Goal: Task Accomplishment & Management: Use online tool/utility

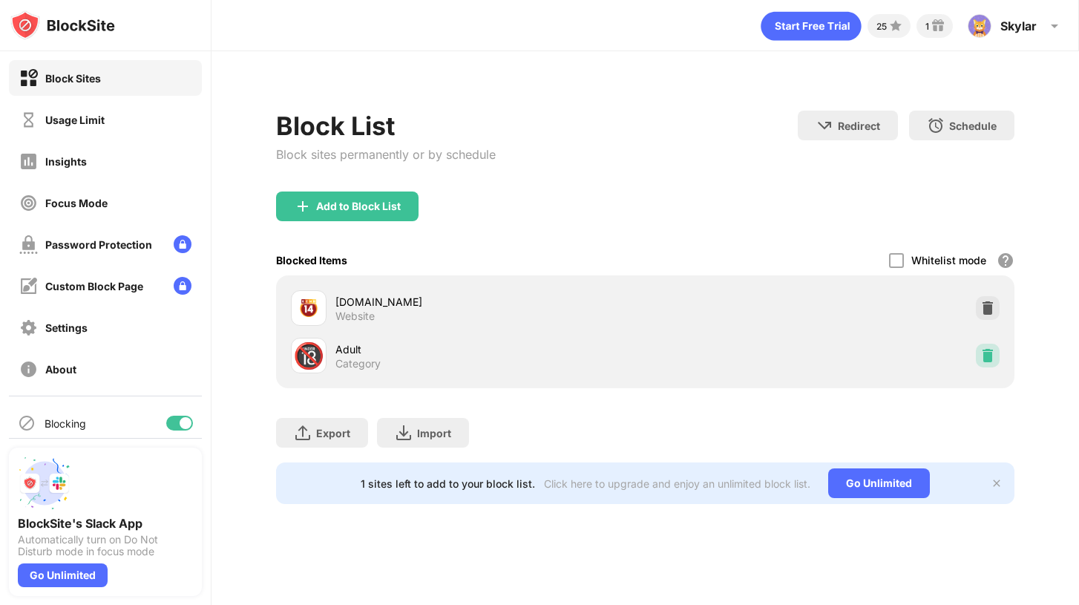
click at [989, 361] on img at bounding box center [988, 355] width 15 height 15
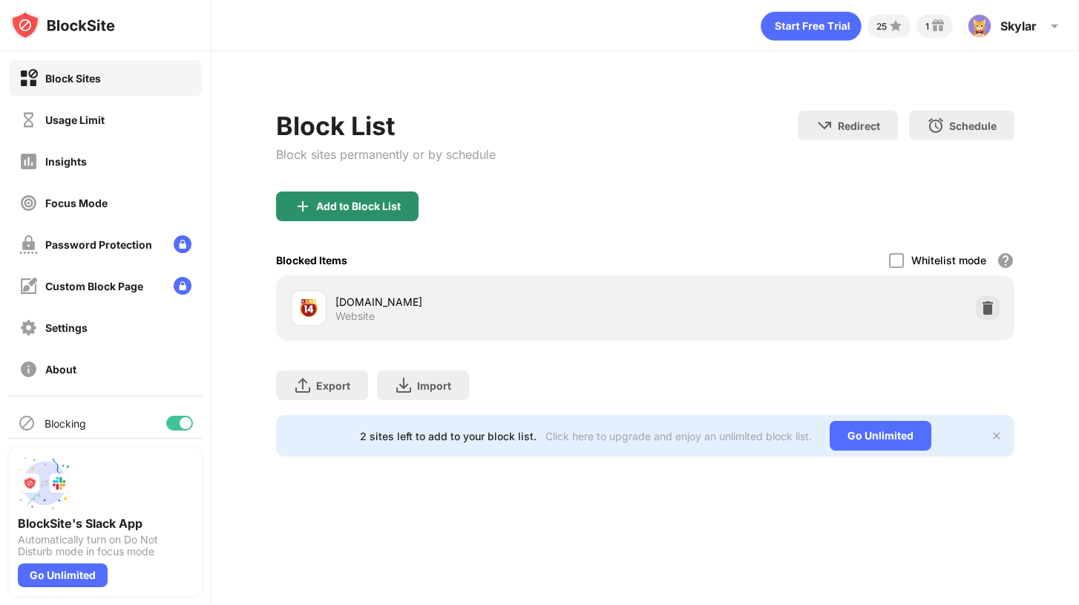
click at [373, 207] on div "Add to Block List" at bounding box center [358, 206] width 85 height 12
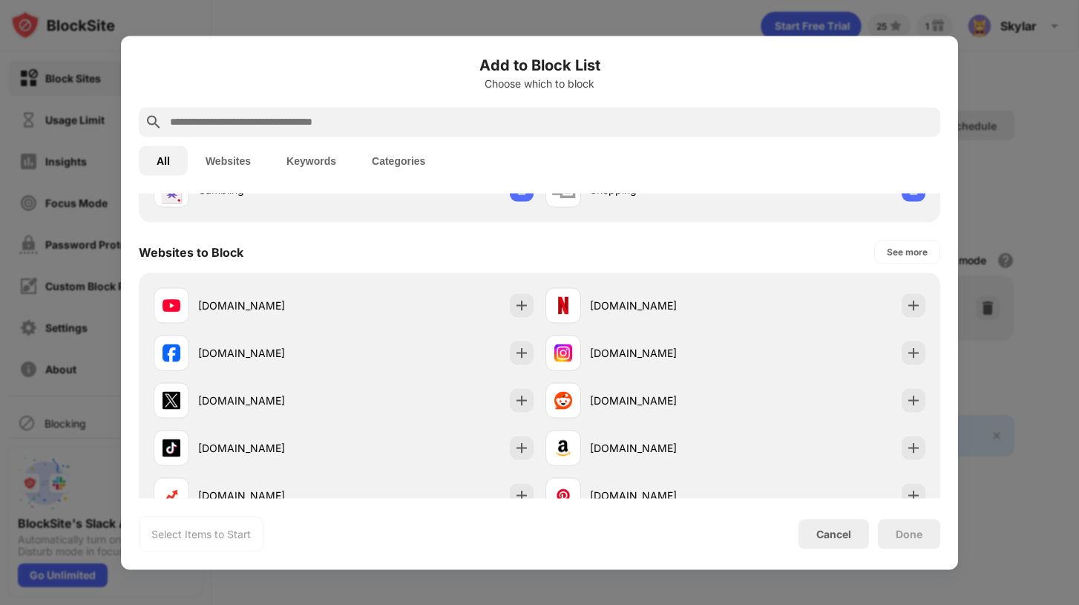
scroll to position [150, 0]
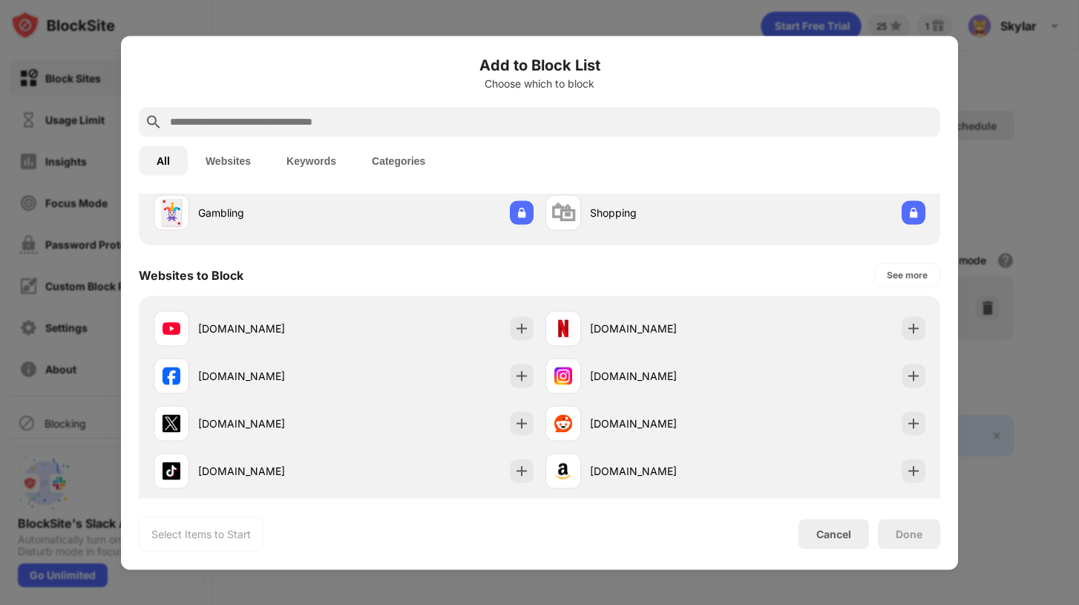
click at [943, 508] on div "Add to Block List Choose which to block All Websites Keywords Categories Catego…" at bounding box center [539, 303] width 837 height 534
click at [825, 543] on div "Cancel" at bounding box center [834, 534] width 71 height 30
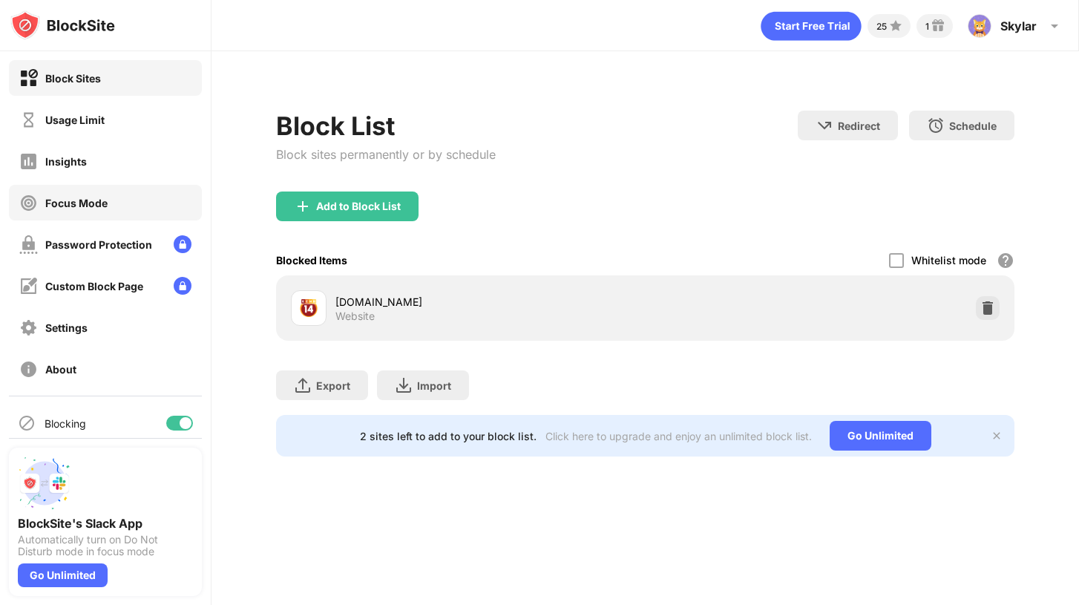
click at [181, 199] on div "Focus Mode" at bounding box center [105, 203] width 193 height 36
